Goal: Task Accomplishment & Management: Complete application form

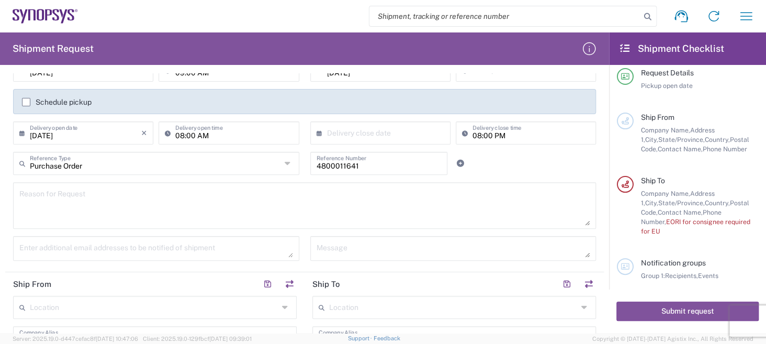
scroll to position [105, 0]
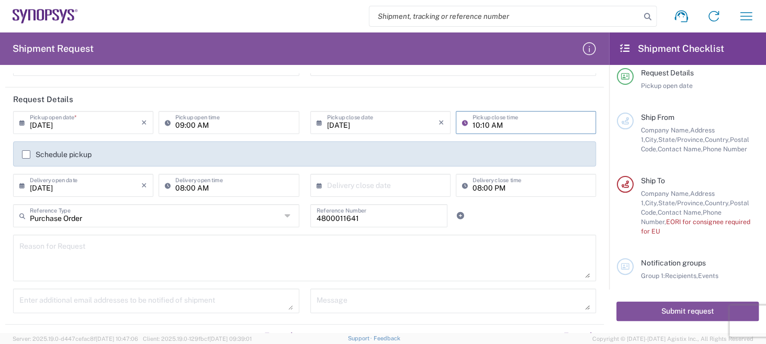
click at [506, 121] on input "10:10 AM" at bounding box center [530, 121] width 117 height 18
type input "03"
click at [503, 116] on input "03" at bounding box center [530, 121] width 117 height 18
click at [516, 121] on input "03" at bounding box center [530, 121] width 117 height 18
drag, startPoint x: 505, startPoint y: 126, endPoint x: 433, endPoint y: 121, distance: 71.8
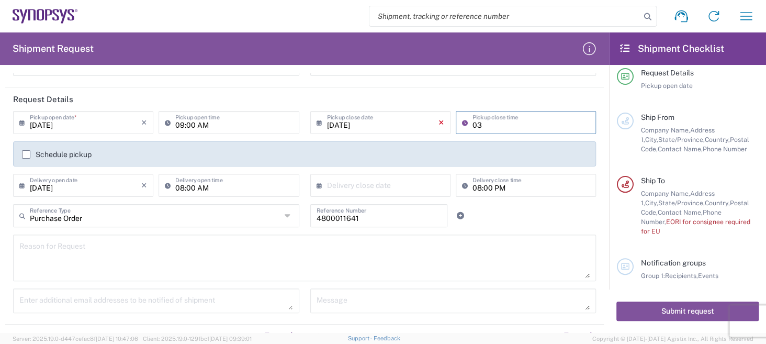
click at [433, 121] on div "[DATE] × Pickup close date Cancel Apply 03 Pickup close time" at bounding box center [453, 126] width 291 height 30
click at [462, 119] on icon at bounding box center [467, 122] width 10 height 17
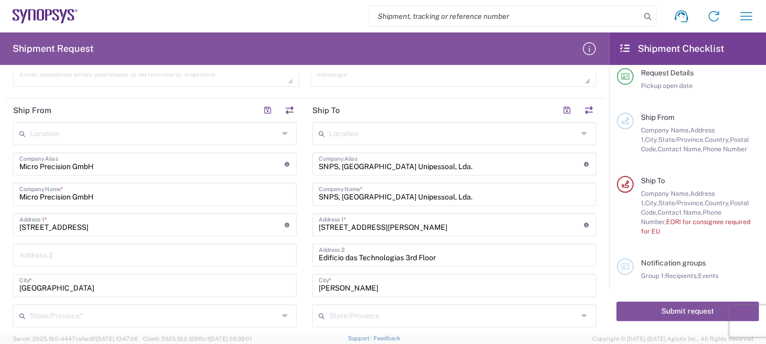
scroll to position [314, 0]
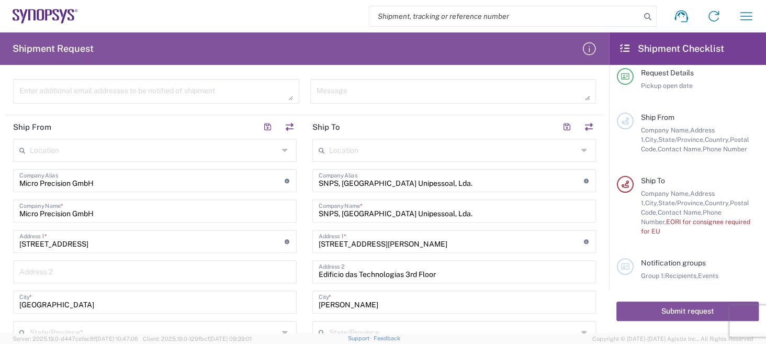
type input "03:00 PM"
click at [431, 174] on input "SNPS, [GEOGRAPHIC_DATA] Unipessoal, Lda." at bounding box center [451, 180] width 265 height 18
drag, startPoint x: 425, startPoint y: 178, endPoint x: 250, endPoint y: 171, distance: 174.8
click at [251, 171] on div "Ship From Location [GEOGRAPHIC_DATA] DE04 Agrate Brianza IT01 [GEOGRAPHIC_DATA]…" at bounding box center [304, 345] width 598 height 460
type input "s"
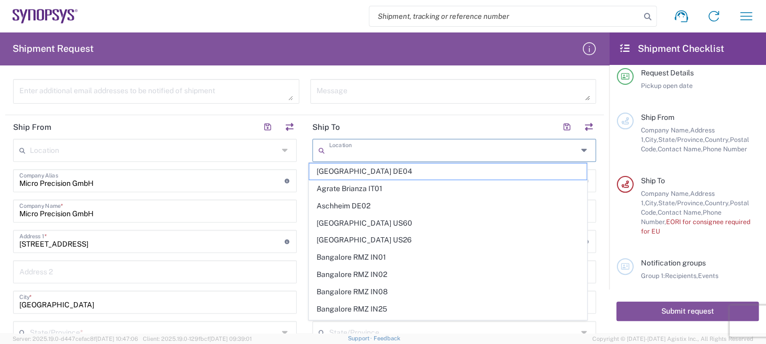
click at [384, 140] on input "text" at bounding box center [453, 149] width 248 height 18
type input "s"
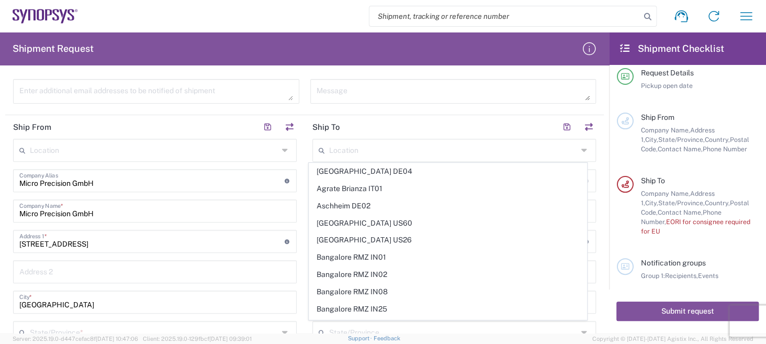
click at [308, 15] on div "Shipment request Shipment tracking Employee non-product shipment request My shi…" at bounding box center [420, 16] width 684 height 25
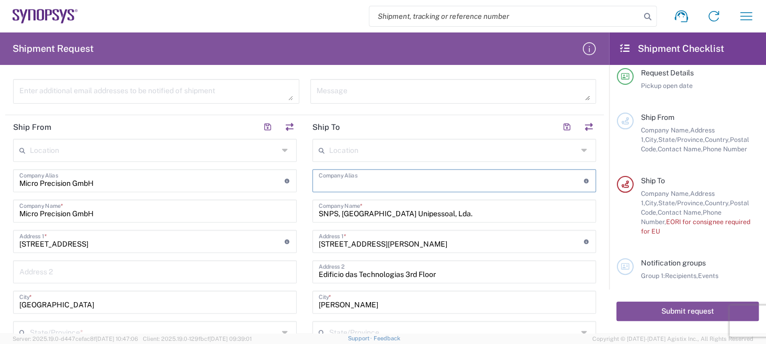
click at [383, 180] on input "text" at bounding box center [451, 180] width 265 height 18
click at [386, 216] on input "SNPS, [GEOGRAPHIC_DATA] Unipessoal, Lda." at bounding box center [454, 210] width 271 height 18
drag, startPoint x: 439, startPoint y: 208, endPoint x: 306, endPoint y: 186, distance: 134.7
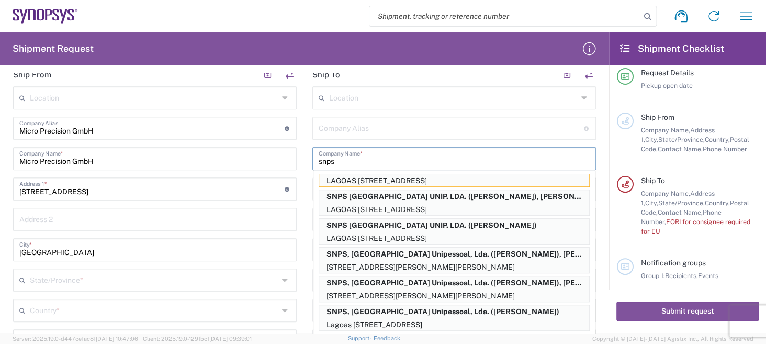
scroll to position [0, 0]
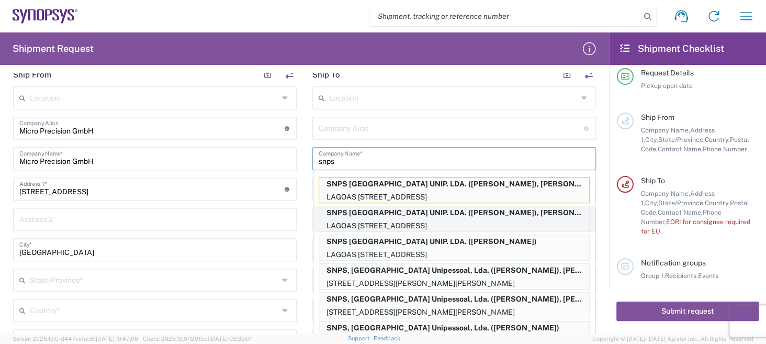
type input "snps"
click at [343, 221] on p "LAGOAS [STREET_ADDRESS]" at bounding box center [454, 225] width 270 height 13
type input "SNPS [GEOGRAPHIC_DATA] UNIP. LDA. 2"
type input "SNPS [GEOGRAPHIC_DATA] UNIP. LDA."
type input "[GEOGRAPHIC_DATA] EDIFICIO 4 PISO 2"
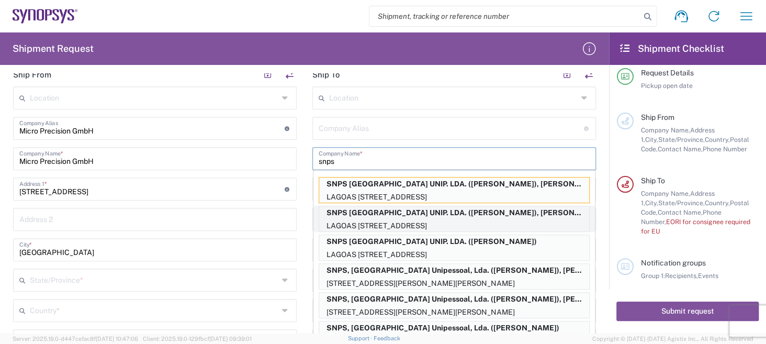
type input "[GEOGRAPHIC_DATA]"
type input "2740-267"
type input "[PERSON_NAME]"
type input "351210440240"
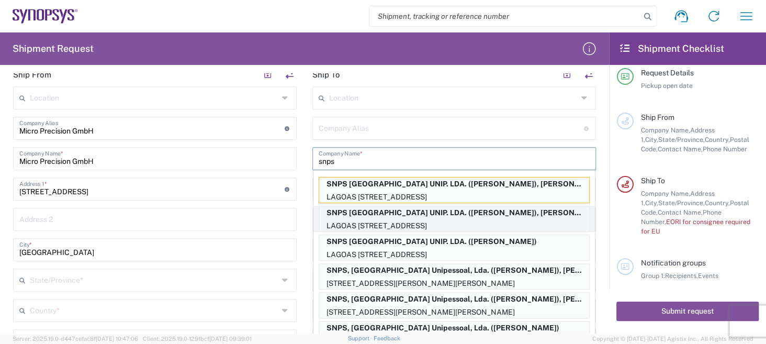
type input "[PERSON_NAME][EMAIL_ADDRESS][PERSON_NAME][DOMAIN_NAME]"
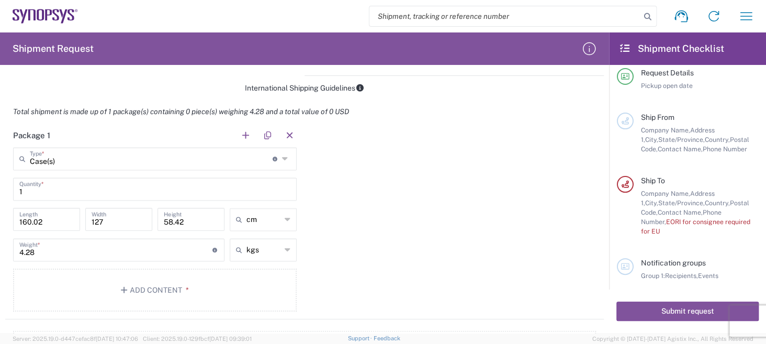
scroll to position [837, 0]
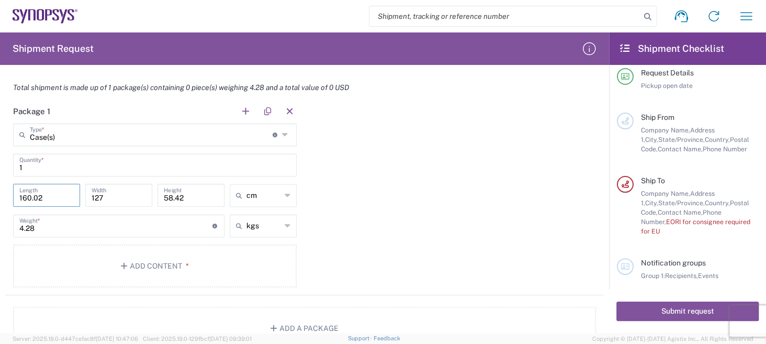
drag, startPoint x: 47, startPoint y: 194, endPoint x: 0, endPoint y: 184, distance: 47.6
click at [0, 184] on form "Requester Information Micro Precision GmbH Name * [PHONE_NUMBER] Phone * [DOMAI…" at bounding box center [304, 202] width 609 height 259
type input "63"
type input "50"
type input "23"
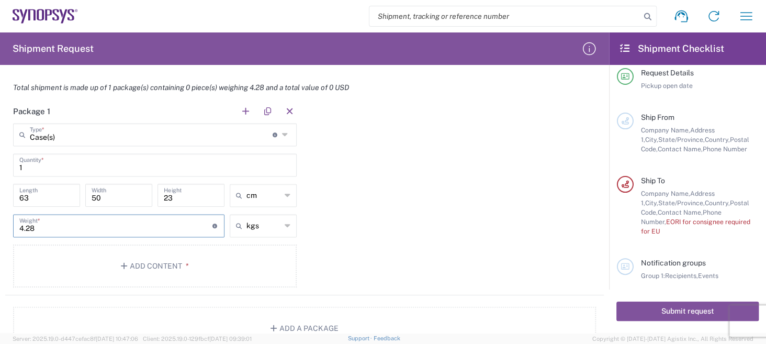
drag, startPoint x: 62, startPoint y: 224, endPoint x: 1, endPoint y: 208, distance: 63.3
click at [1, 208] on form "Requester Information Micro Precision GmbH Name * [PHONE_NUMBER] Phone * [DOMAI…" at bounding box center [304, 202] width 609 height 259
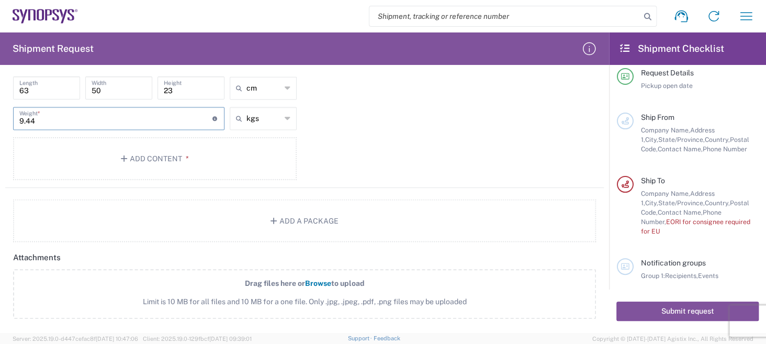
scroll to position [941, 0]
type input "9.44"
click at [146, 164] on button "Add Content *" at bounding box center [154, 161] width 283 height 43
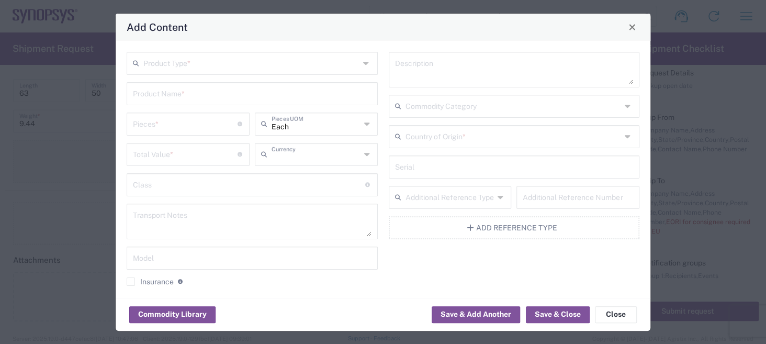
type input "US Dollar"
click at [229, 65] on input "text" at bounding box center [251, 62] width 216 height 18
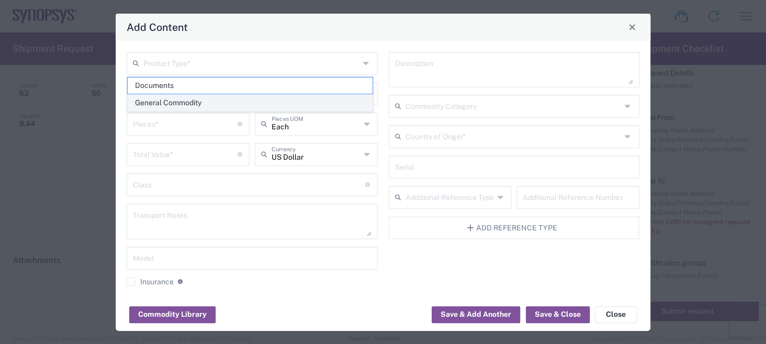
click at [176, 104] on span "General Commodity" at bounding box center [250, 103] width 245 height 16
type input "General Commodity"
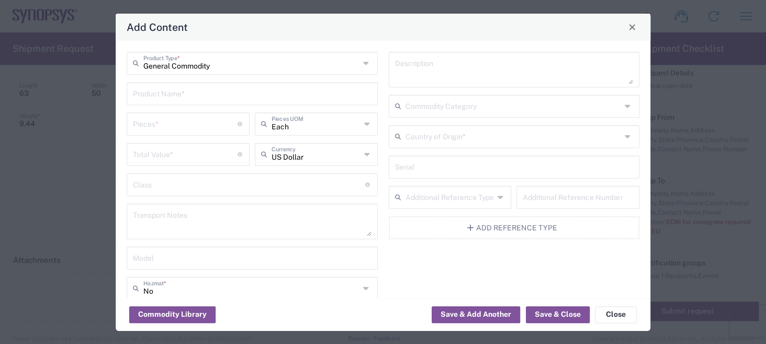
click at [181, 97] on input "text" at bounding box center [252, 93] width 238 height 18
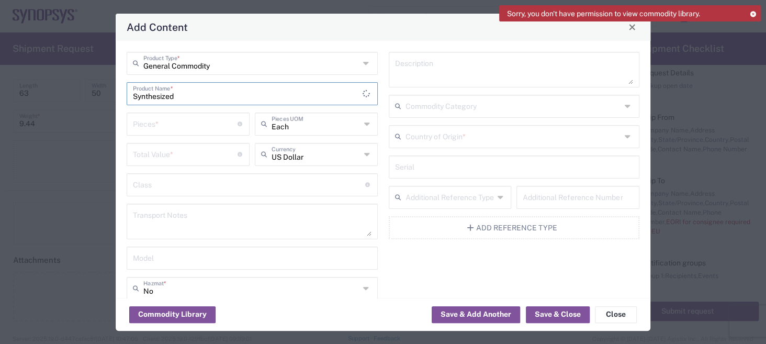
drag, startPoint x: 180, startPoint y: 92, endPoint x: 67, endPoint y: 61, distance: 117.0
click at [67, 61] on div "Add Content General Commodity Product Type * Synthesized Product Name * Pieces …" at bounding box center [383, 172] width 766 height 344
paste input "YNTHESIZED CLOCK GENERATOR"
type input "SYNTHESIZED CLOCK GENERATOR"
click at [172, 119] on input "number" at bounding box center [185, 123] width 105 height 18
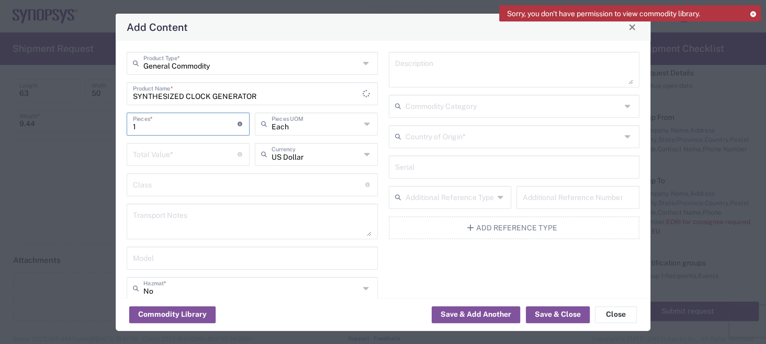
type input "1"
click at [176, 152] on input "number" at bounding box center [185, 153] width 105 height 18
type input "450"
click at [363, 152] on icon at bounding box center [366, 154] width 7 height 17
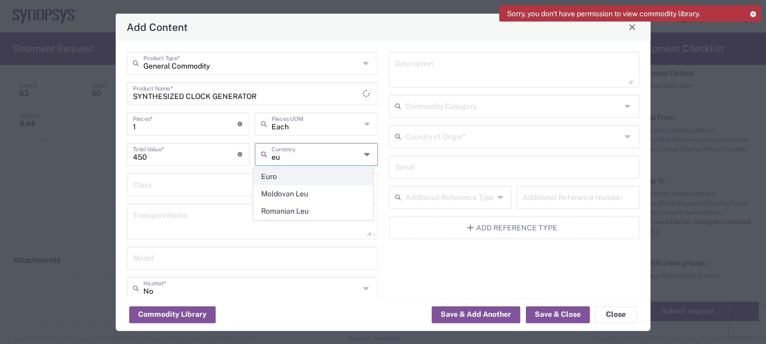
click at [281, 173] on span "Euro" at bounding box center [313, 176] width 119 height 16
type input "Euro"
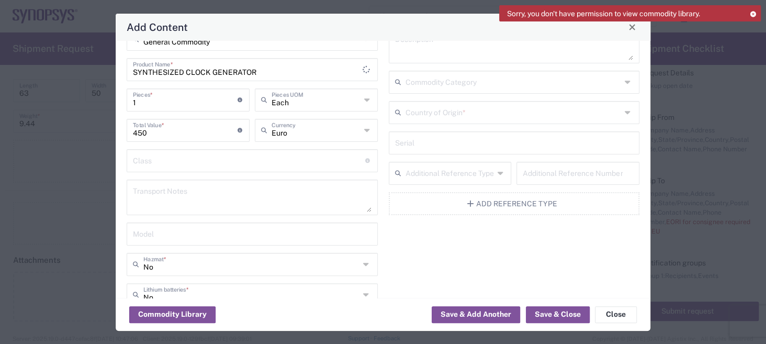
scroll to position [0, 0]
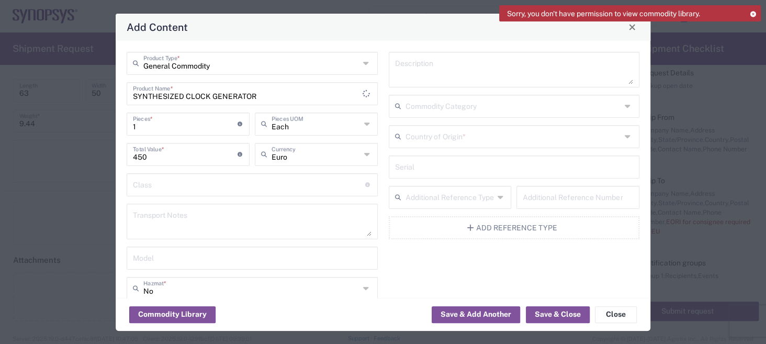
click at [450, 169] on input "text" at bounding box center [514, 166] width 238 height 18
type input "003014"
click at [564, 317] on button "Save & Close" at bounding box center [558, 314] width 64 height 17
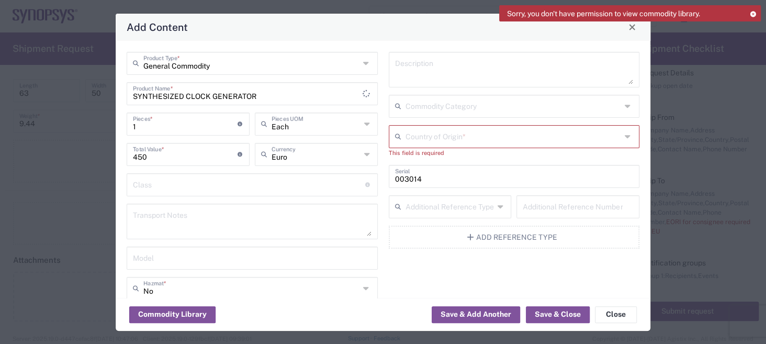
click at [467, 137] on input "text" at bounding box center [513, 136] width 216 height 18
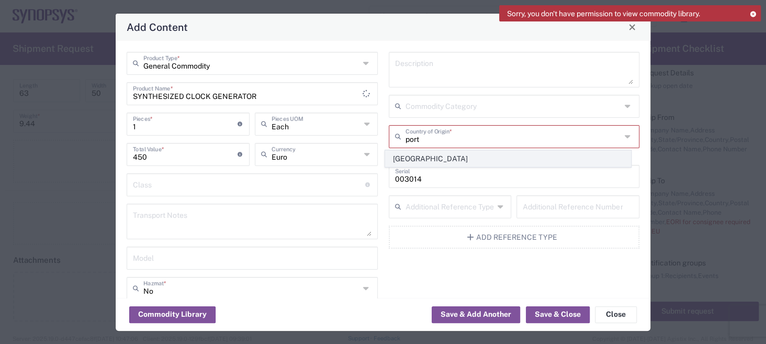
click at [423, 159] on span "[GEOGRAPHIC_DATA]" at bounding box center [507, 159] width 245 height 16
type input "[GEOGRAPHIC_DATA]"
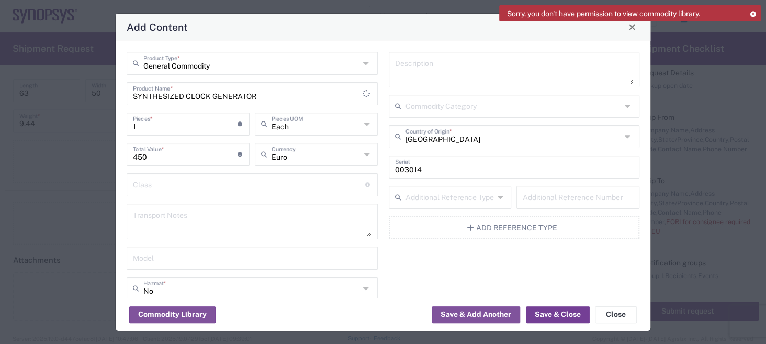
click at [541, 317] on button "Save & Close" at bounding box center [558, 314] width 64 height 17
click at [561, 314] on button "Save & Close" at bounding box center [558, 314] width 64 height 17
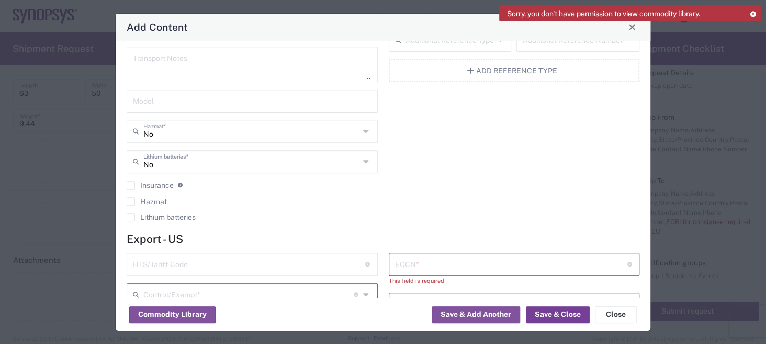
scroll to position [276, 0]
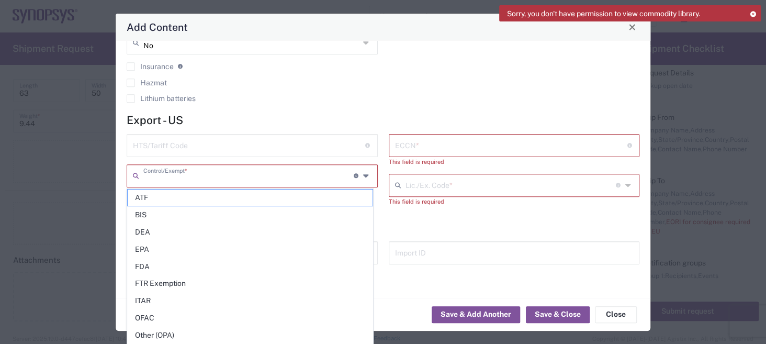
click at [241, 174] on input "text" at bounding box center [248, 175] width 210 height 18
click at [264, 114] on h4 "Export - US" at bounding box center [383, 119] width 513 height 13
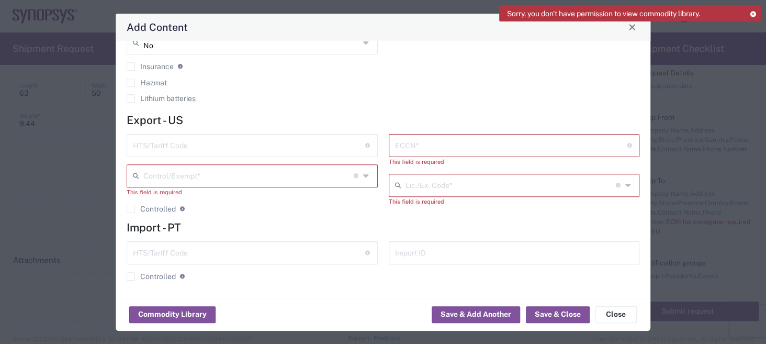
click at [459, 142] on input "text" at bounding box center [511, 144] width 232 height 18
click at [237, 176] on input "text" at bounding box center [248, 175] width 210 height 18
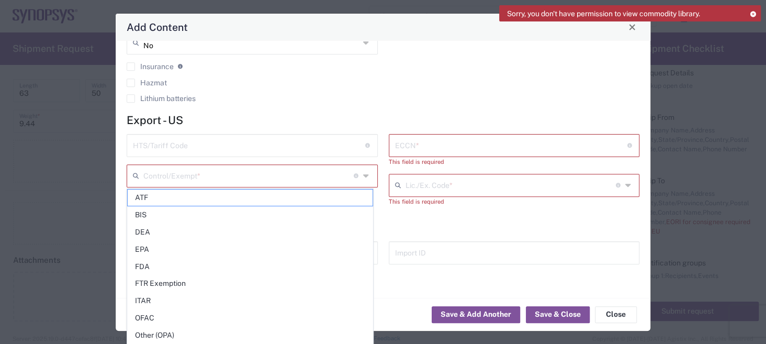
click at [267, 96] on agx-checkbox-control "Lithium batteries" at bounding box center [252, 98] width 251 height 8
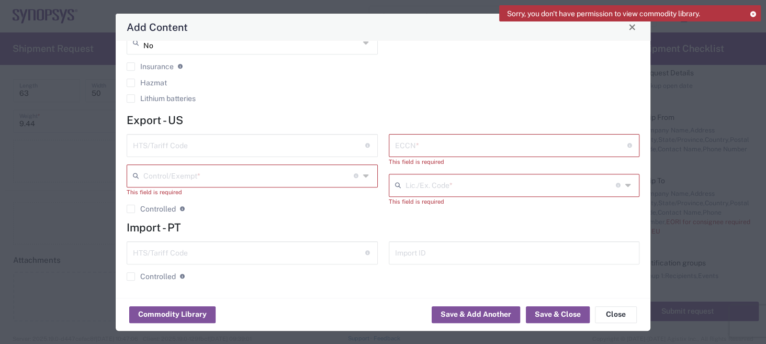
click at [131, 209] on label "Controlled" at bounding box center [151, 208] width 49 height 8
click at [131, 209] on input "Controlled" at bounding box center [131, 209] width 0 height 0
click at [556, 316] on button "Save & Close" at bounding box center [558, 314] width 64 height 17
click at [130, 208] on label "Controlled" at bounding box center [151, 208] width 49 height 8
click at [128, 209] on input "Controlled" at bounding box center [128, 209] width 0 height 0
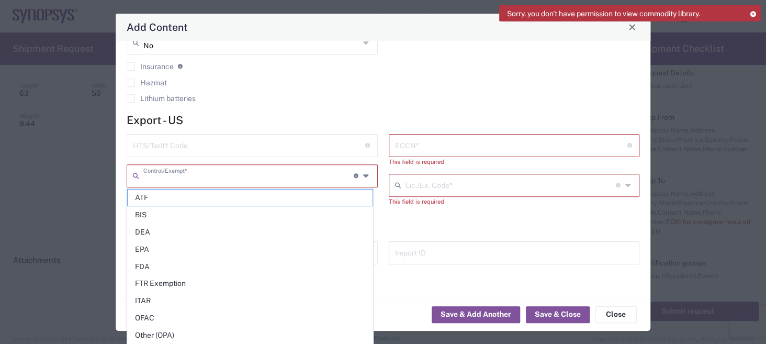
click at [254, 177] on input "text" at bounding box center [248, 175] width 210 height 18
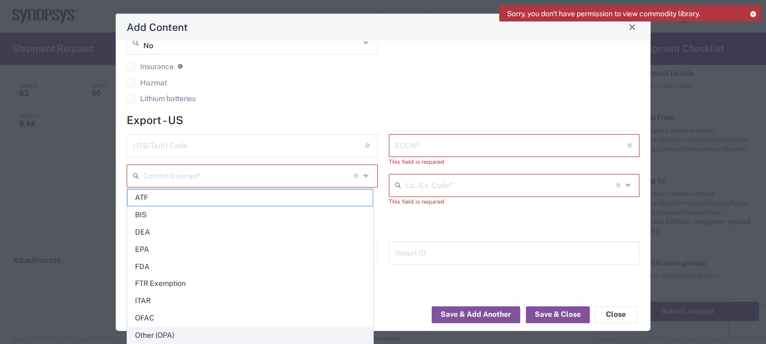
click at [206, 336] on span "Other (OPA)" at bounding box center [250, 335] width 245 height 16
type input "Other (OPA)"
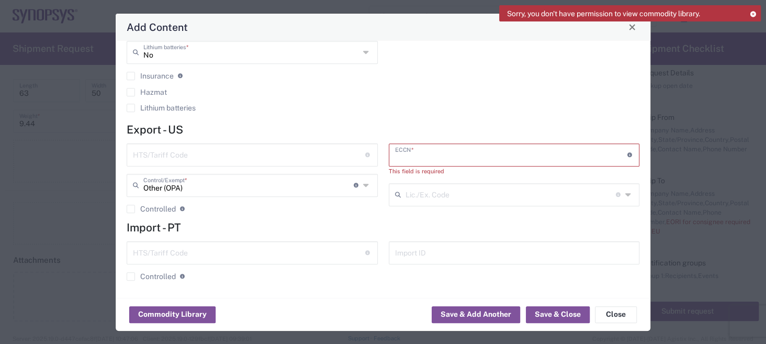
click at [444, 154] on input "text" at bounding box center [511, 154] width 232 height 18
click at [470, 156] on input "text" at bounding box center [511, 154] width 232 height 18
type input "0"
click at [551, 317] on button "Save & Close" at bounding box center [558, 314] width 64 height 17
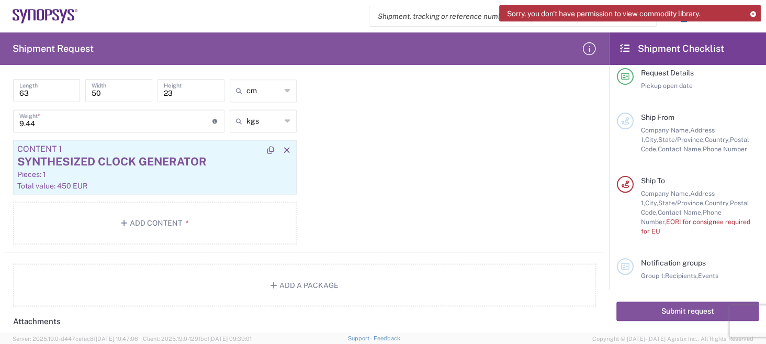
click at [106, 169] on div "Pieces: 1" at bounding box center [154, 173] width 275 height 9
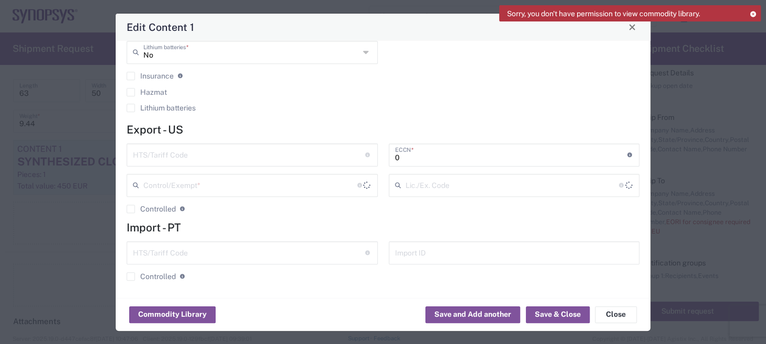
type input "Other (OPA)"
drag, startPoint x: 130, startPoint y: 179, endPoint x: 176, endPoint y: 176, distance: 46.1
click at [176, 176] on div "Other (OPA) Control/Exempt * The specific reason that eliminates, or necessitat…" at bounding box center [252, 185] width 251 height 23
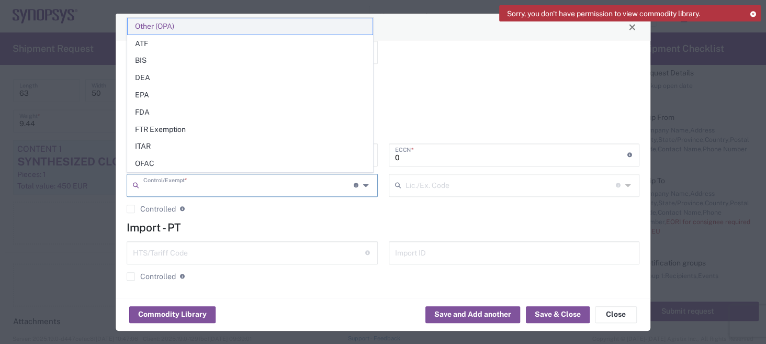
click at [201, 27] on span "Other (OPA)" at bounding box center [250, 26] width 245 height 16
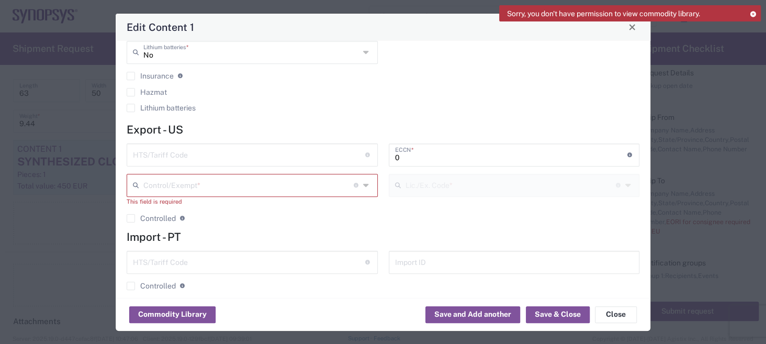
click at [248, 184] on input "text" at bounding box center [248, 184] width 210 height 18
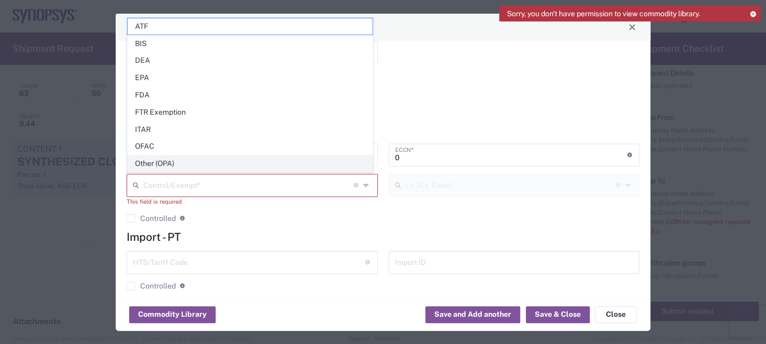
click at [208, 161] on span "Other (OPA)" at bounding box center [250, 163] width 245 height 16
type input "Other (OPA)"
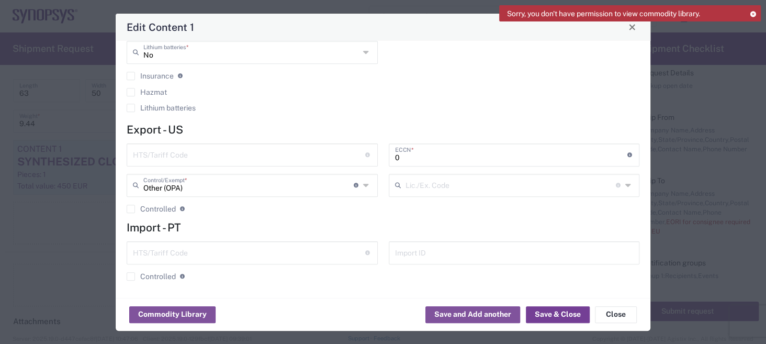
click at [560, 319] on button "Save & Close" at bounding box center [558, 314] width 64 height 17
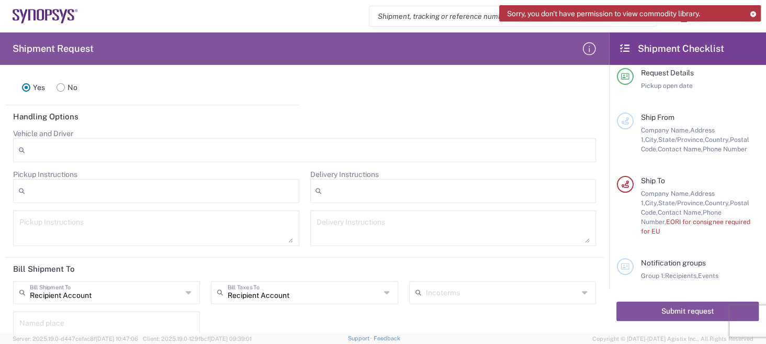
scroll to position [1307, 0]
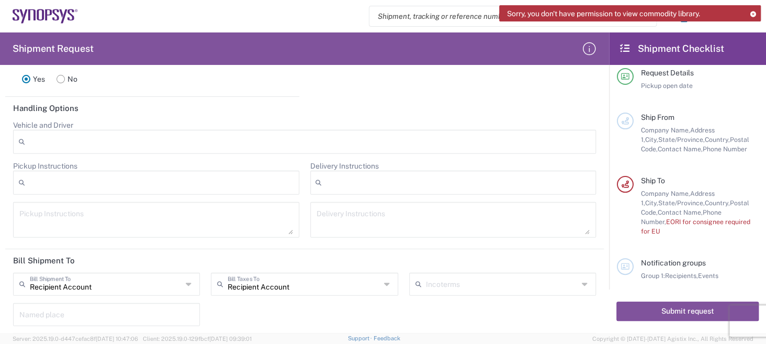
click at [104, 180] on div at bounding box center [156, 183] width 286 height 24
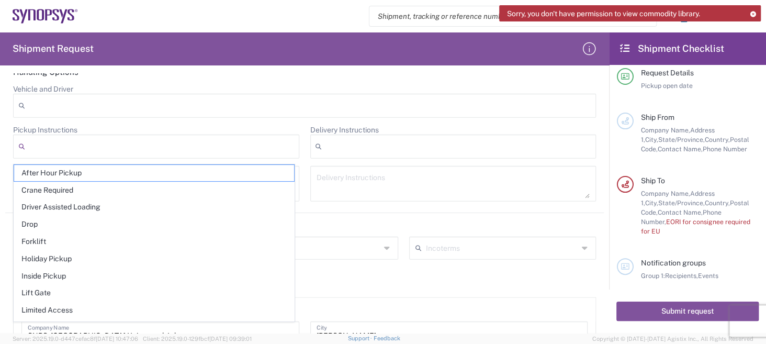
scroll to position [1360, 0]
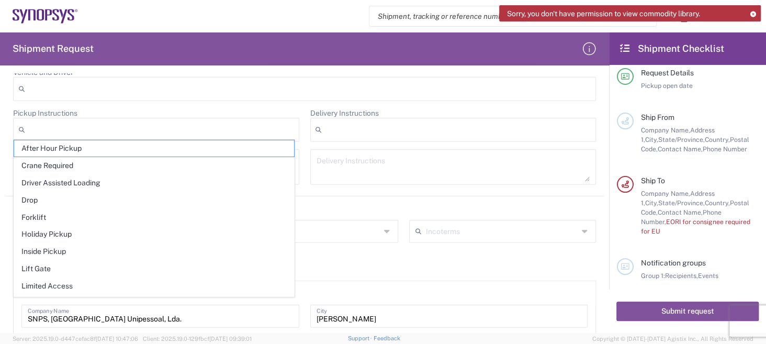
click at [256, 18] on div "Shipment request Shipment tracking Employee non-product shipment request My shi…" at bounding box center [420, 16] width 684 height 25
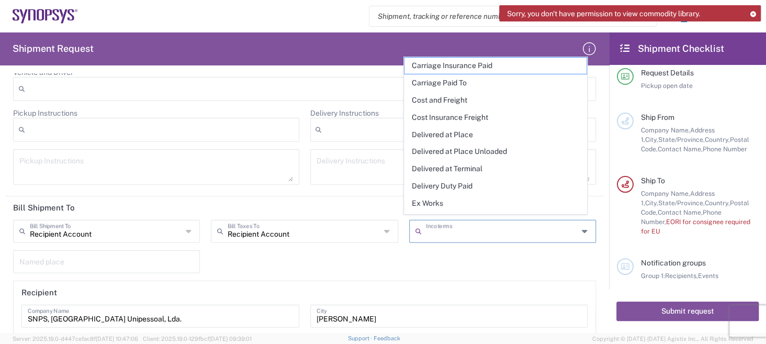
click at [445, 226] on input "text" at bounding box center [502, 230] width 152 height 18
click at [435, 201] on span "Ex Works" at bounding box center [495, 203] width 182 height 16
type input "Recipient Account"
type input "Ex Works"
type input "SNPS [GEOGRAPHIC_DATA] UNIP. LDA."
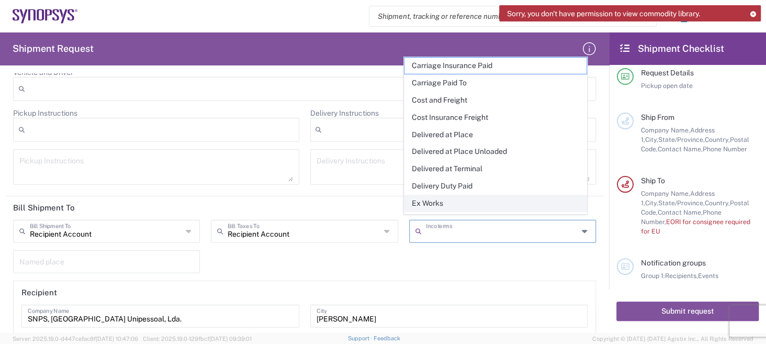
type input "[PERSON_NAME]"
type input "[GEOGRAPHIC_DATA] EDIFICIO 4 PISO 2"
type input "[GEOGRAPHIC_DATA]"
type input "2740-267"
type input "351210440240"
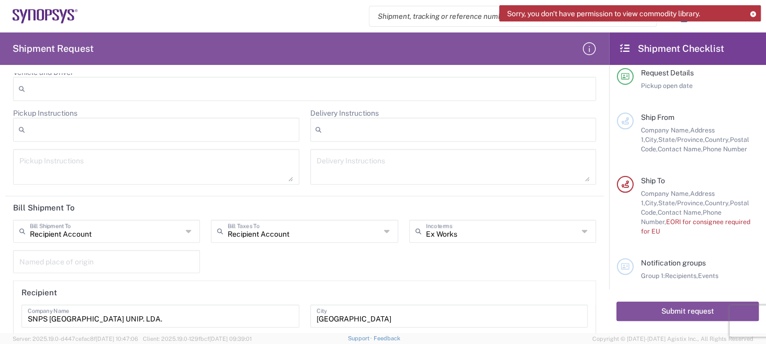
click at [84, 257] on input "text" at bounding box center [106, 261] width 174 height 18
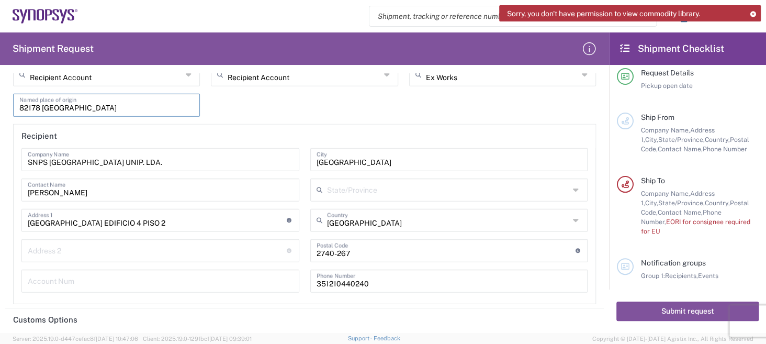
scroll to position [1553, 0]
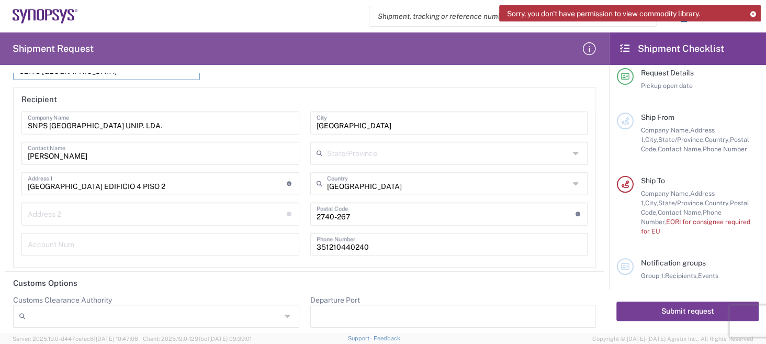
type input "82178 [GEOGRAPHIC_DATA]"
click at [661, 310] on button "Submit request" at bounding box center [687, 310] width 142 height 19
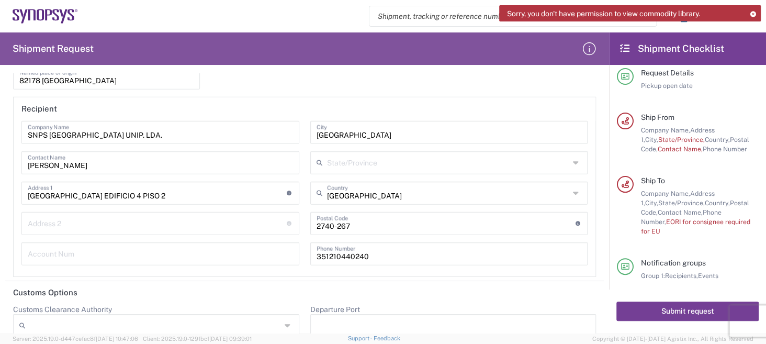
scroll to position [5, 0]
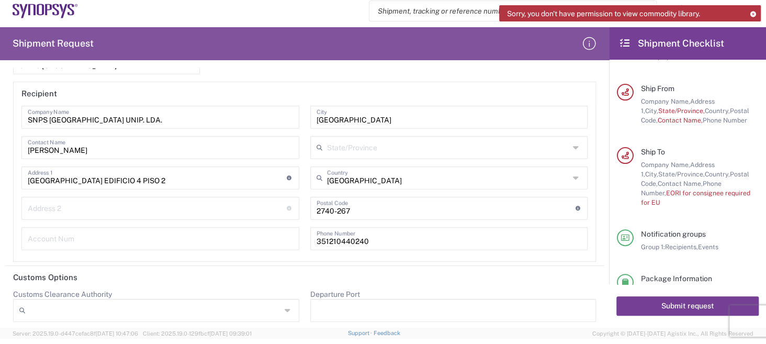
click at [661, 308] on button "Submit request" at bounding box center [687, 305] width 142 height 19
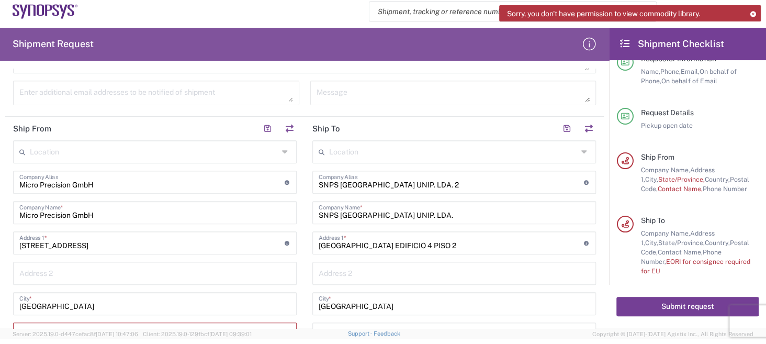
scroll to position [360, 0]
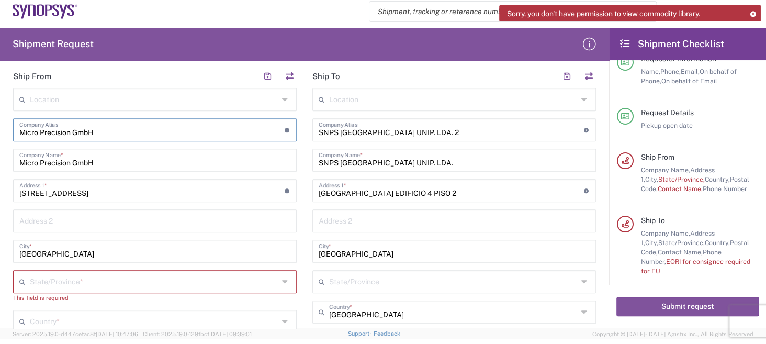
drag, startPoint x: 104, startPoint y: 130, endPoint x: 0, endPoint y: 104, distance: 107.2
click at [0, 104] on form "Requester Information Micro Precision GmbH Name * [PHONE_NUMBER] Phone * [DOMAI…" at bounding box center [304, 198] width 609 height 259
drag, startPoint x: 112, startPoint y: 162, endPoint x: 0, endPoint y: 105, distance: 125.6
click at [0, 105] on form "Requester Information Micro Precision GmbH Name * [PHONE_NUMBER] Phone * [DOMAI…" at bounding box center [304, 198] width 609 height 259
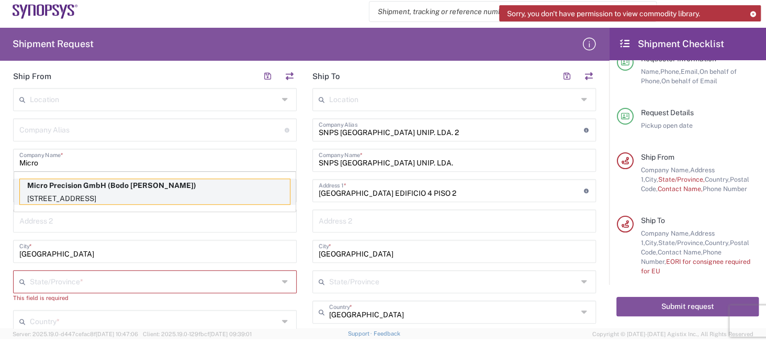
click at [35, 192] on p "[STREET_ADDRESS]" at bounding box center [155, 198] width 270 height 13
type input "Micro Precision GmbH"
type input "[GEOGRAPHIC_DATA]-[GEOGRAPHIC_DATA]"
type input "[GEOGRAPHIC_DATA]"
type input "Bodo [PERSON_NAME]"
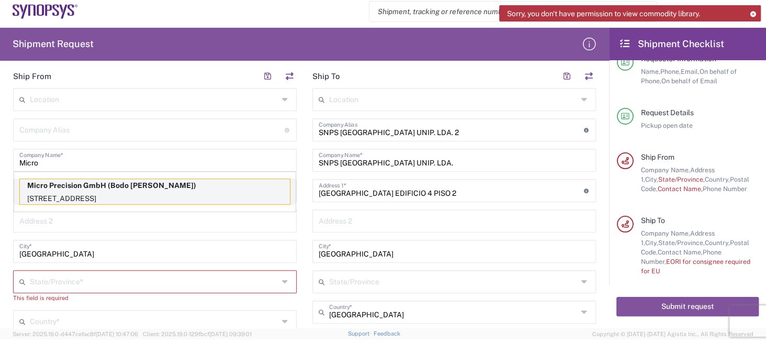
type input "[PHONE_NUMBER]"
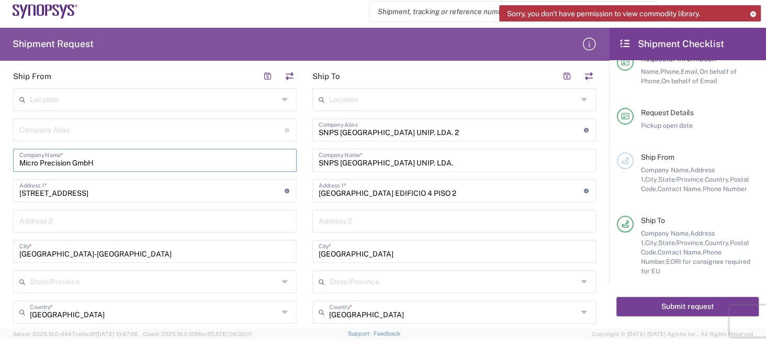
click at [697, 309] on button "Submit request" at bounding box center [687, 306] width 142 height 19
